Goal: Navigation & Orientation: Find specific page/section

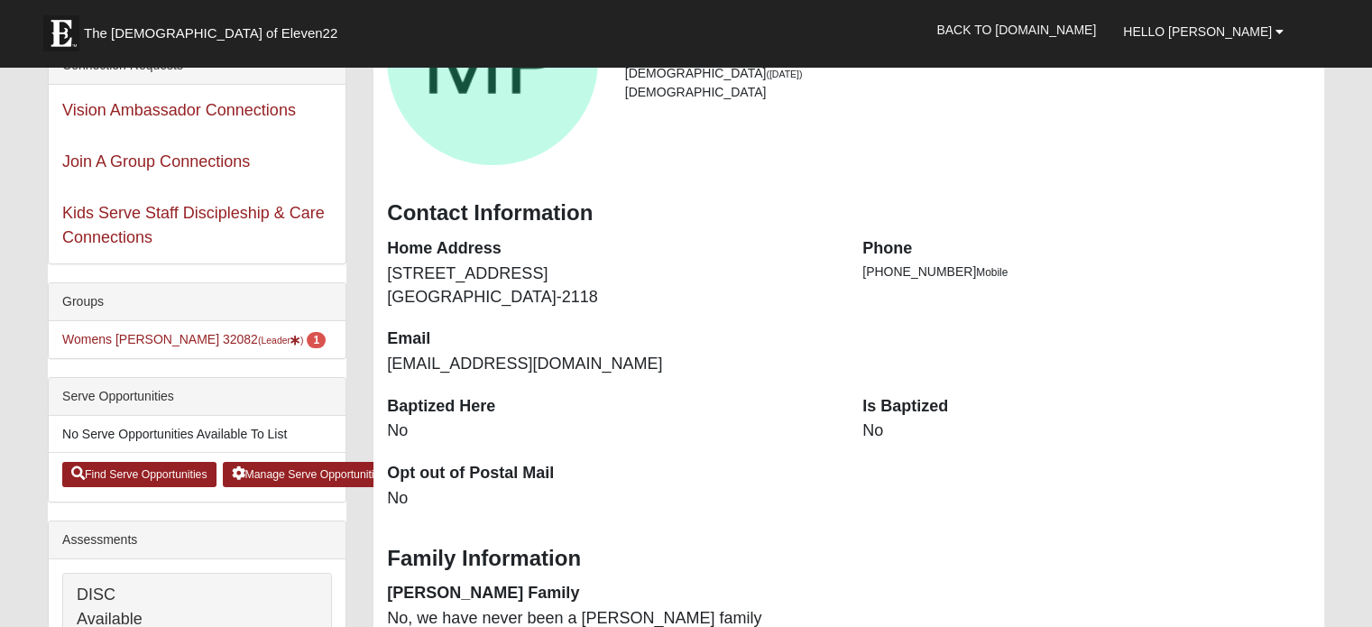
scroll to position [216, 0]
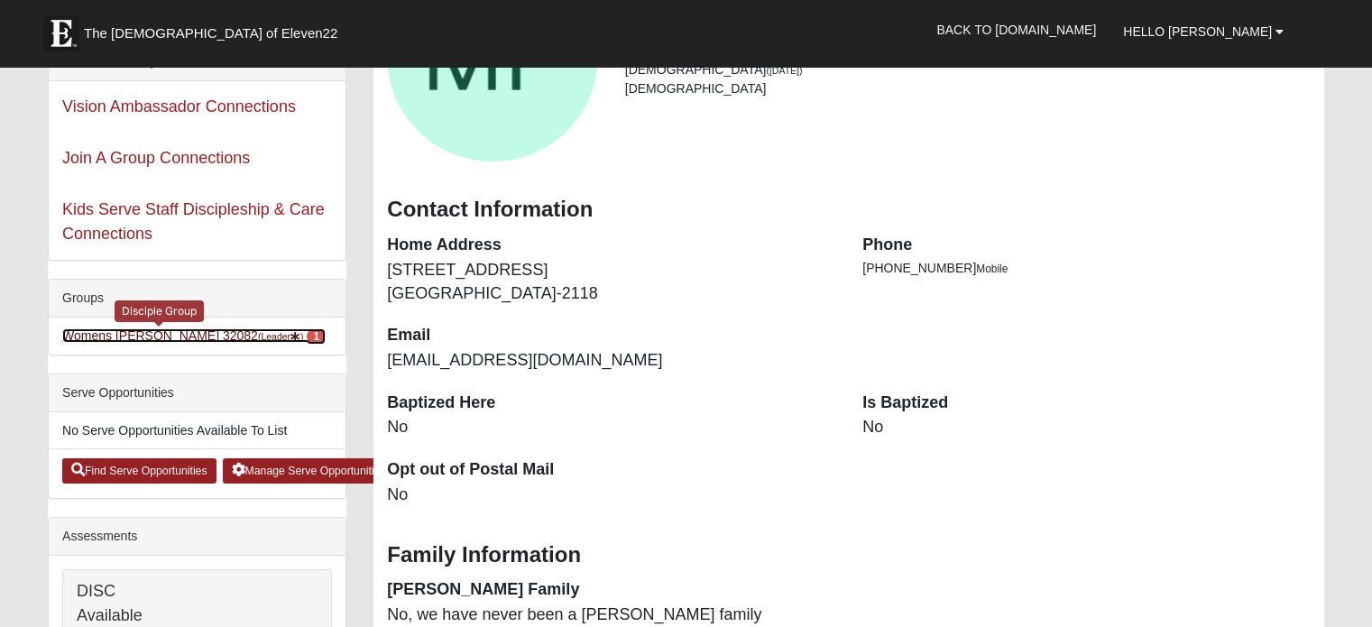
click at [123, 332] on link "Womens [PERSON_NAME] 32082 (Leader ) 1" at bounding box center [193, 335] width 263 height 14
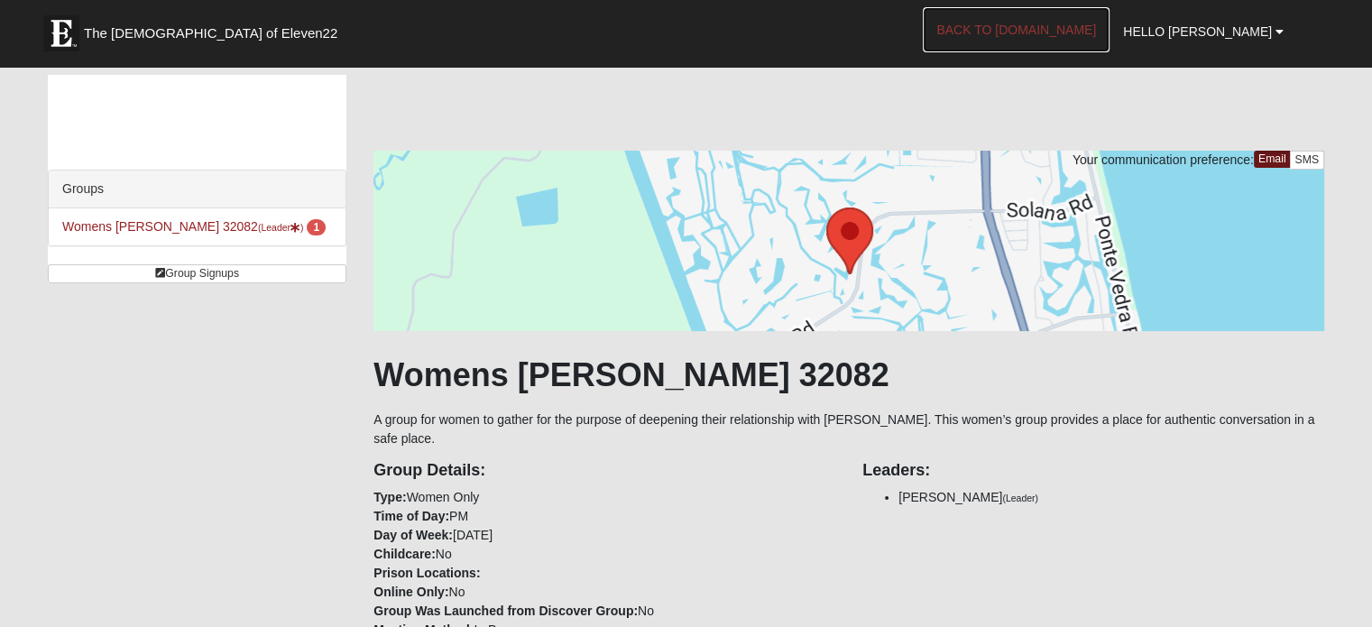
click at [1081, 27] on link "Back to [DOMAIN_NAME]" at bounding box center [1016, 29] width 187 height 45
